Goal: Information Seeking & Learning: Learn about a topic

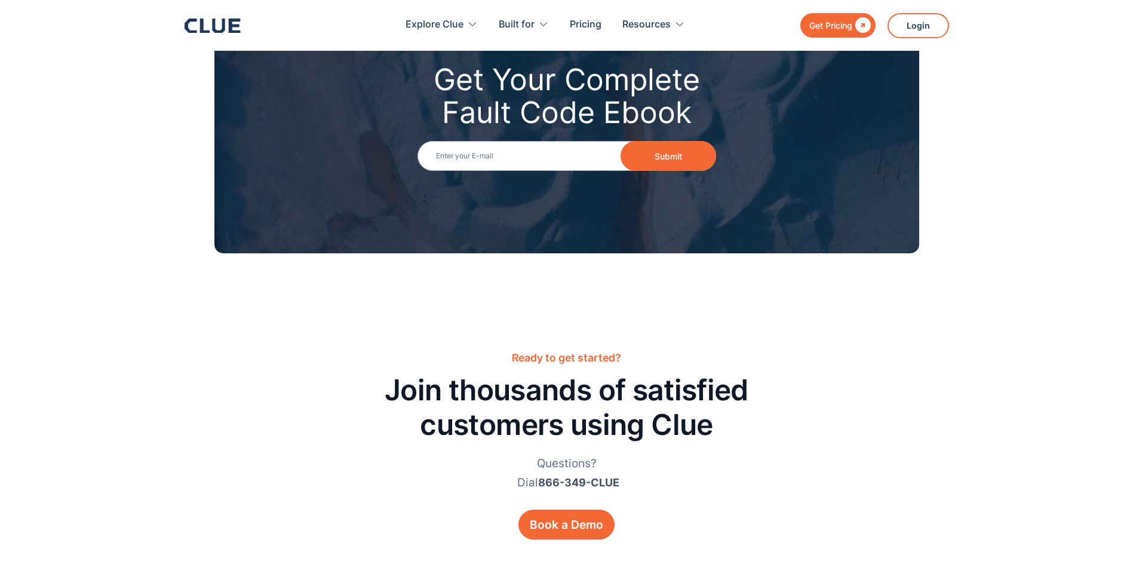
scroll to position [1673, 0]
